Goal: Navigation & Orientation: Find specific page/section

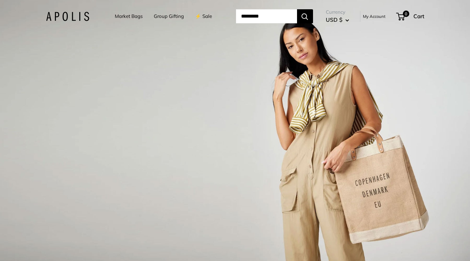
click at [382, 17] on link "My Account" at bounding box center [374, 16] width 23 height 8
click at [160, 19] on link "Group Gifting" at bounding box center [169, 16] width 30 height 9
click at [385, 18] on link "My Account" at bounding box center [374, 16] width 23 height 8
